Goal: Navigation & Orientation: Find specific page/section

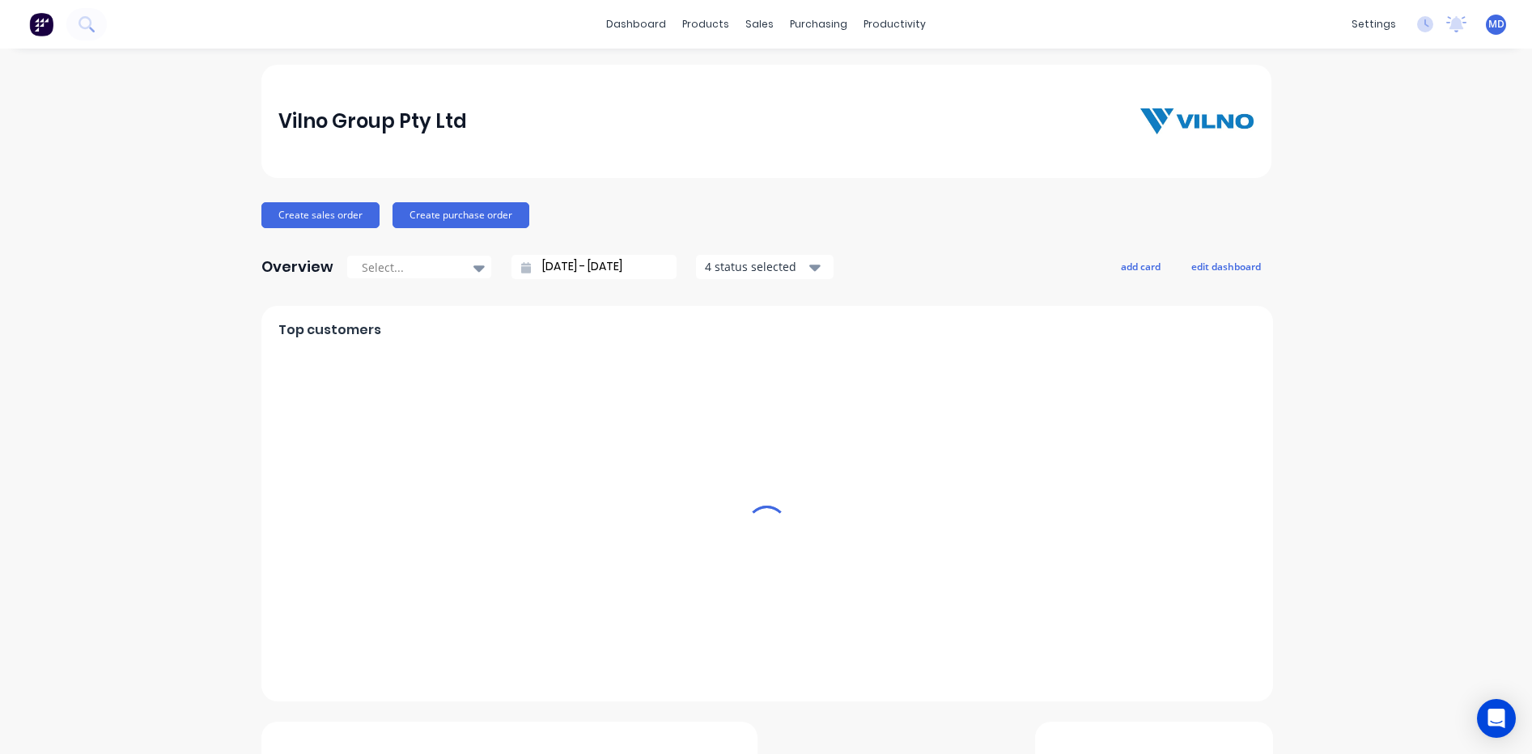
click at [750, 21] on div "sales" at bounding box center [759, 24] width 45 height 24
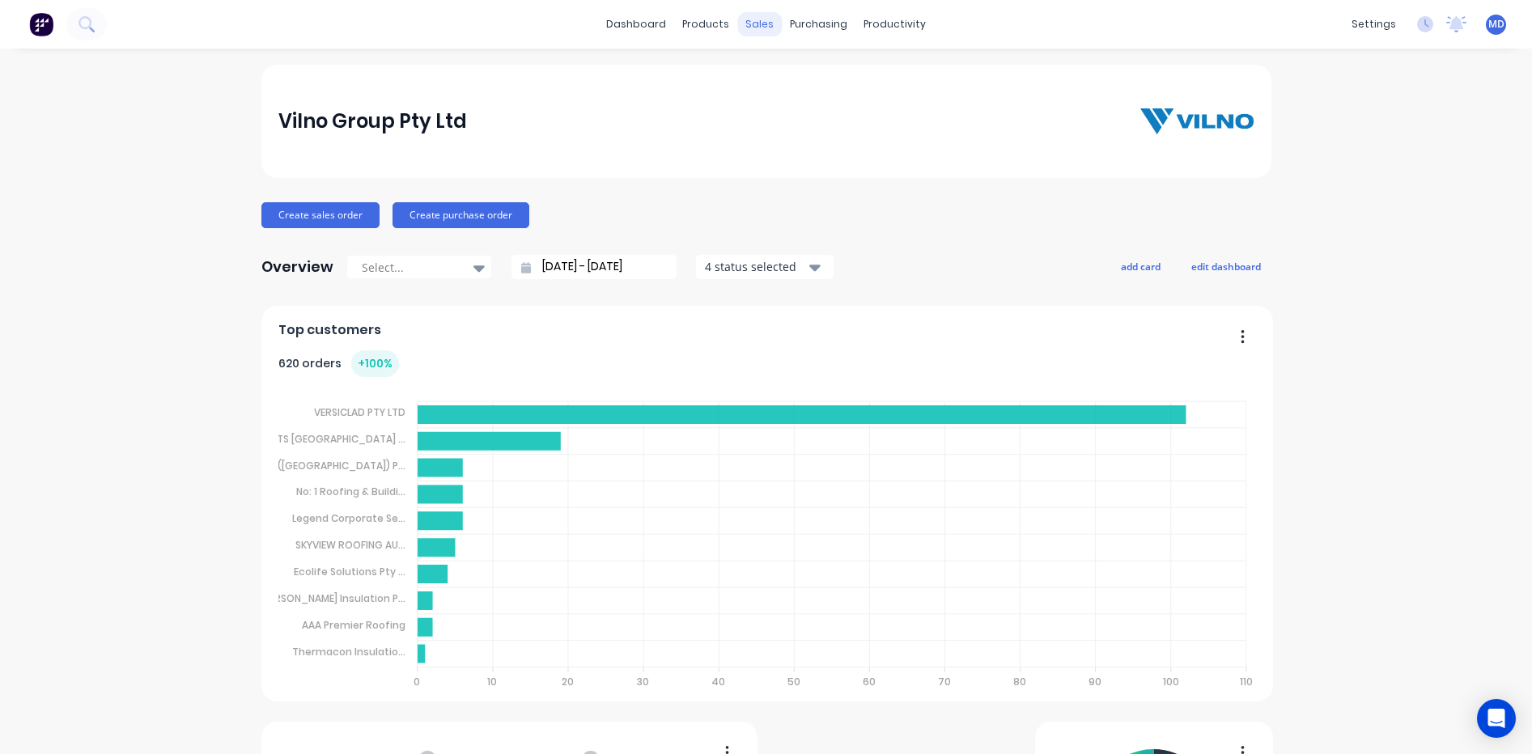
click at [753, 19] on div "sales" at bounding box center [759, 24] width 45 height 24
click at [807, 75] on div "Sales Orders" at bounding box center [813, 77] width 66 height 15
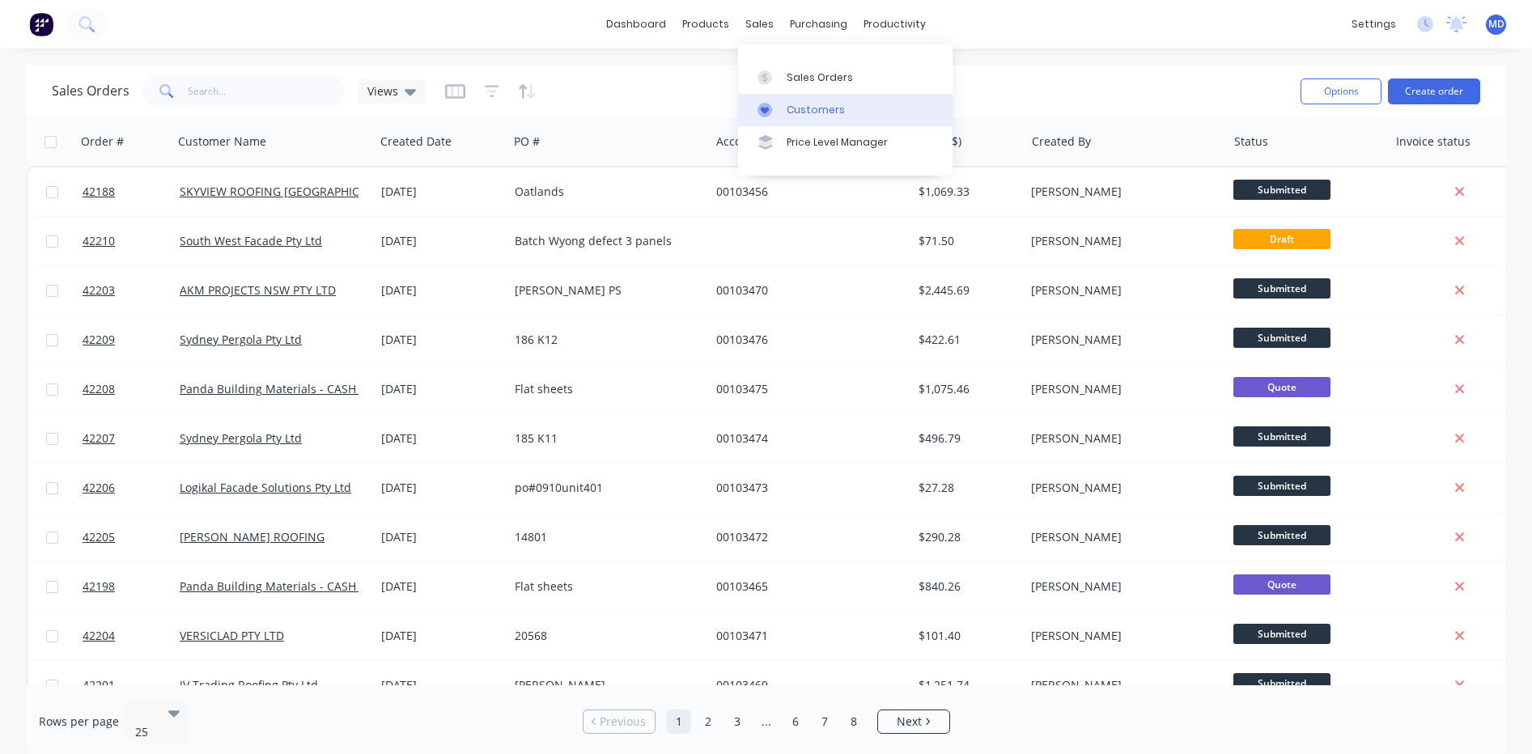
click at [813, 107] on div "Customers" at bounding box center [816, 110] width 58 height 15
